Goal: Check status: Check status

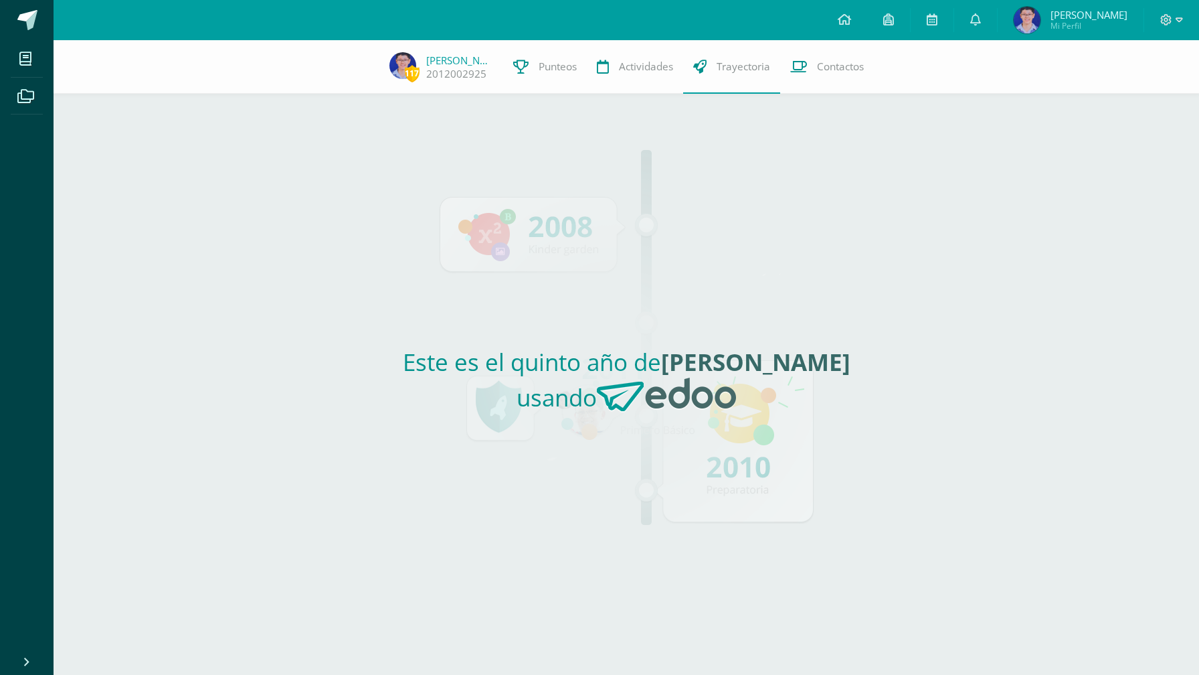
click at [1041, 11] on img at bounding box center [1027, 20] width 27 height 27
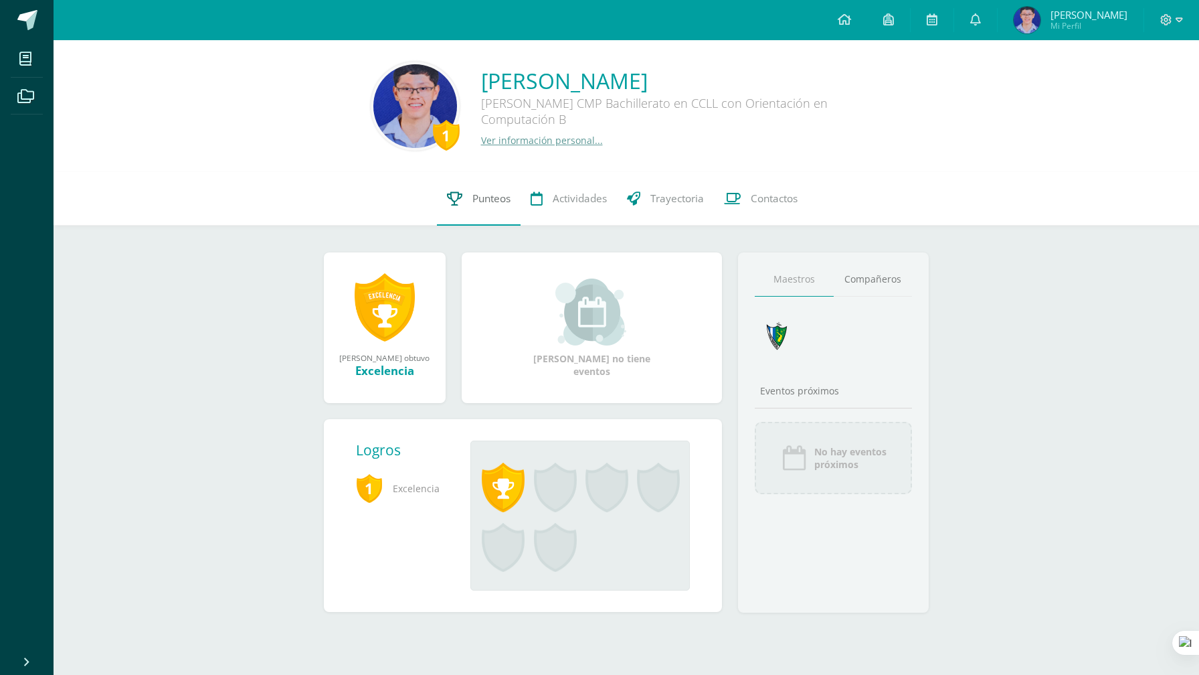
click at [490, 201] on span "Punteos" at bounding box center [491, 198] width 38 height 14
